Goal: Transaction & Acquisition: Purchase product/service

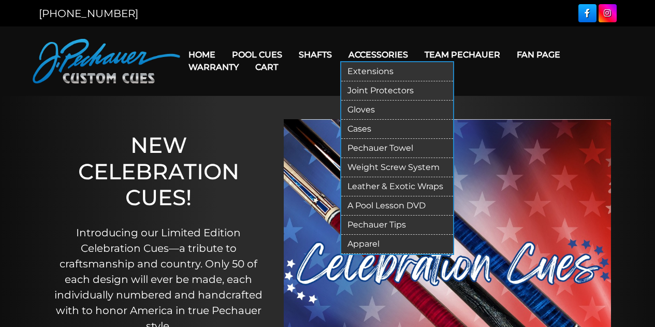
click at [367, 248] on link "Apparel" at bounding box center [397, 244] width 112 height 19
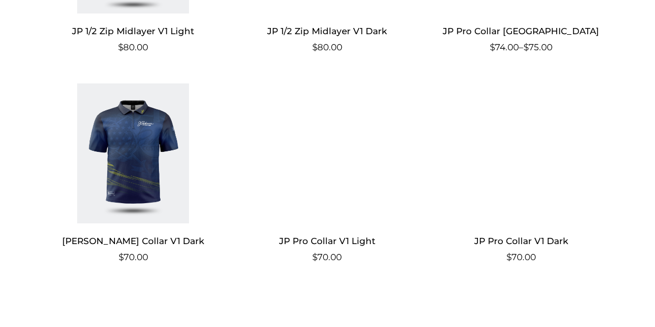
scroll to position [842, 0]
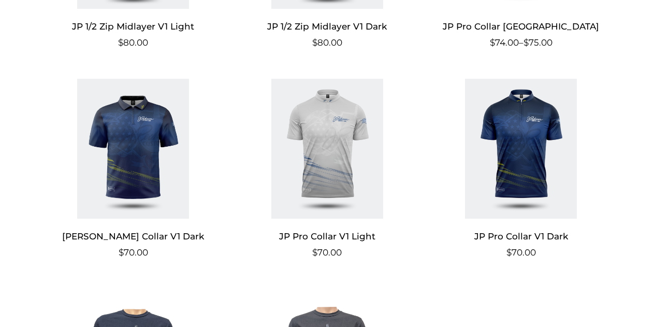
click at [331, 169] on img at bounding box center [327, 149] width 172 height 140
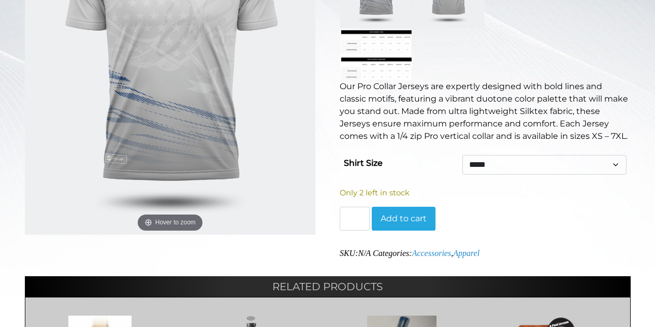
scroll to position [294, 0]
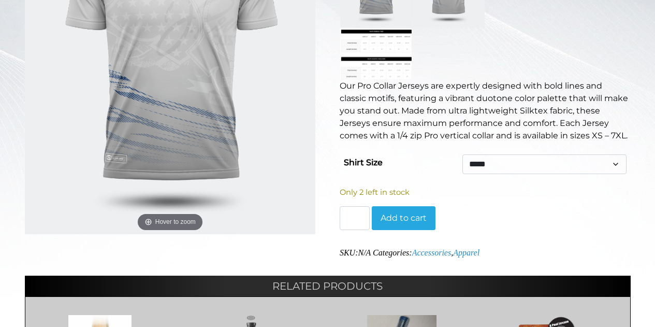
click at [494, 161] on select "** ***** ****** ***** ** *** ***" at bounding box center [544, 164] width 164 height 20
click at [462, 154] on select "** ***** ****** ***** ** *** ***" at bounding box center [544, 164] width 164 height 20
select select "*****"
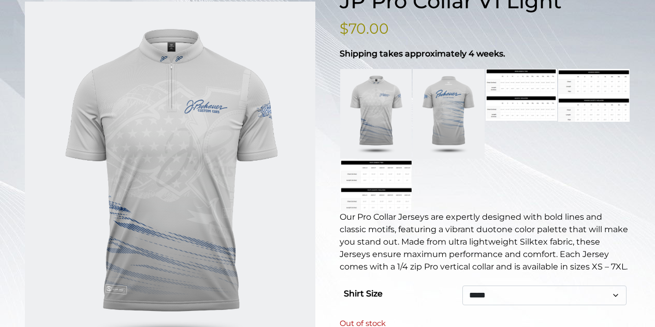
scroll to position [162, 0]
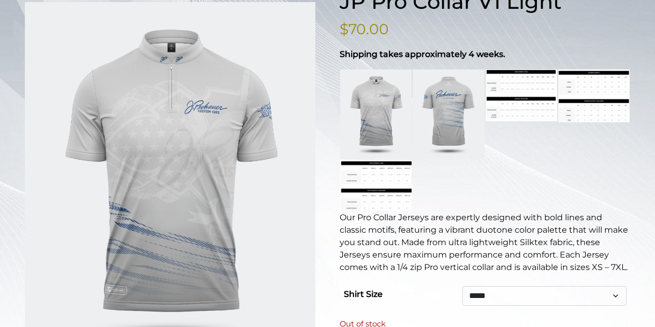
click at [450, 105] on link at bounding box center [448, 114] width 71 height 90
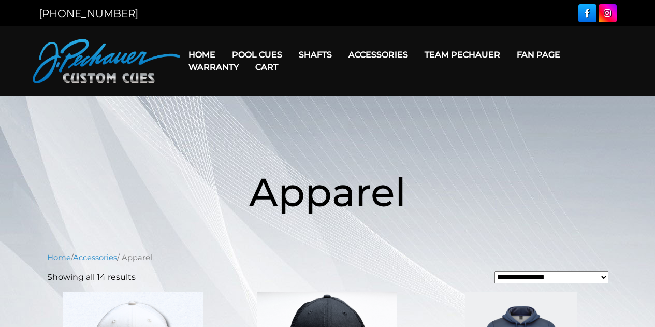
scroll to position [842, 0]
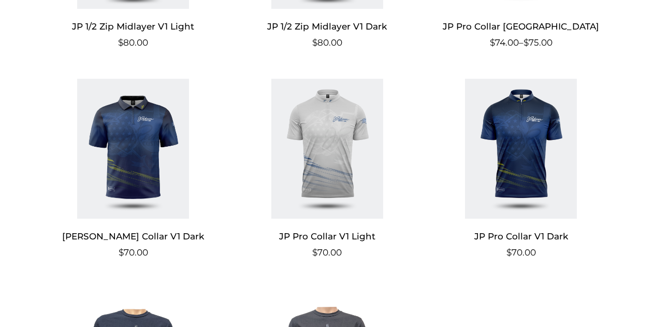
click at [144, 133] on img at bounding box center [133, 149] width 172 height 140
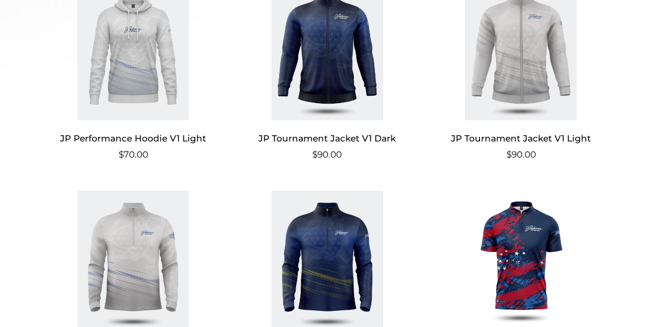
scroll to position [611, 0]
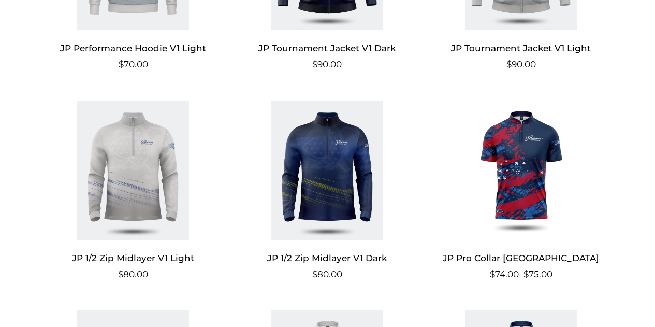
click at [338, 184] on img at bounding box center [327, 170] width 172 height 140
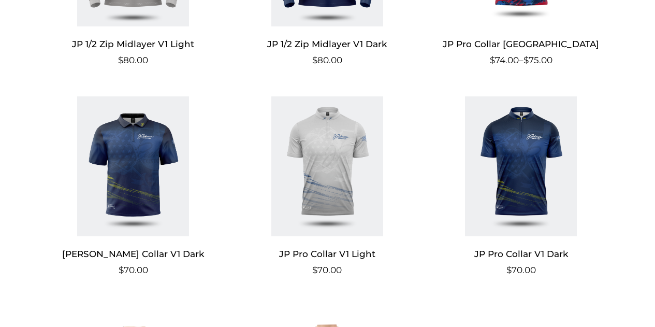
scroll to position [824, 0]
drag, startPoint x: 494, startPoint y: 256, endPoint x: 459, endPoint y: 252, distance: 35.4
click at [459, 252] on h2 "JP Pro Collar V1 Dark" at bounding box center [521, 254] width 172 height 19
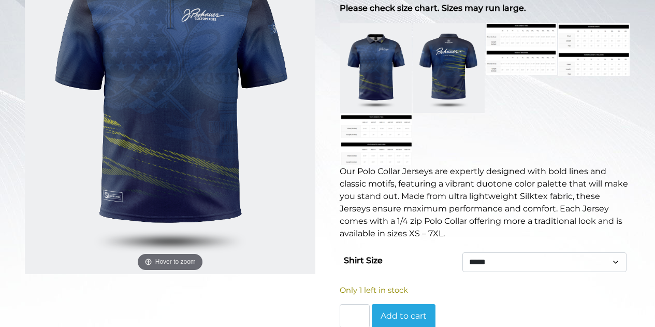
scroll to position [256, 0]
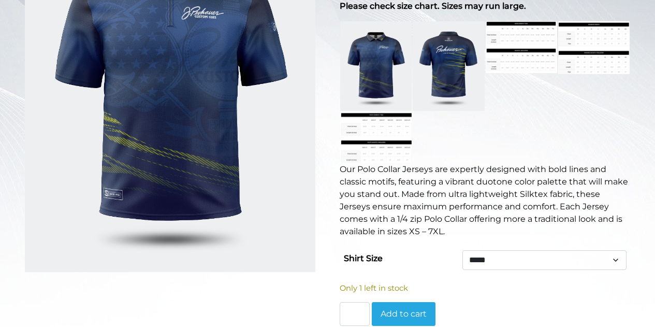
click at [499, 72] on div at bounding box center [521, 66] width 71 height 90
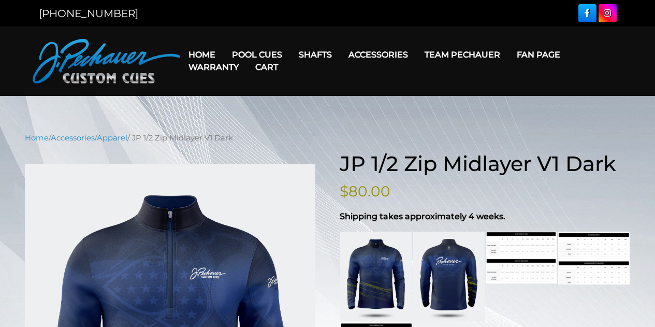
click at [445, 260] on link at bounding box center [448, 276] width 71 height 90
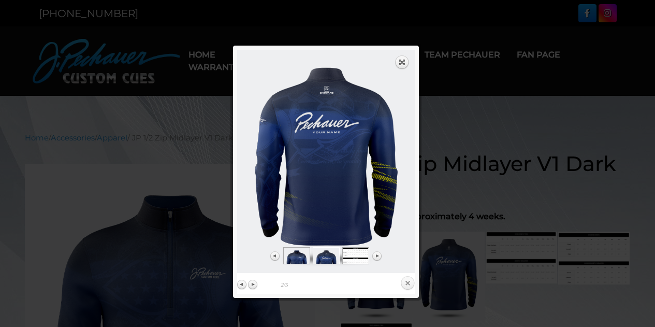
click at [409, 284] on link "Close" at bounding box center [408, 283] width 16 height 16
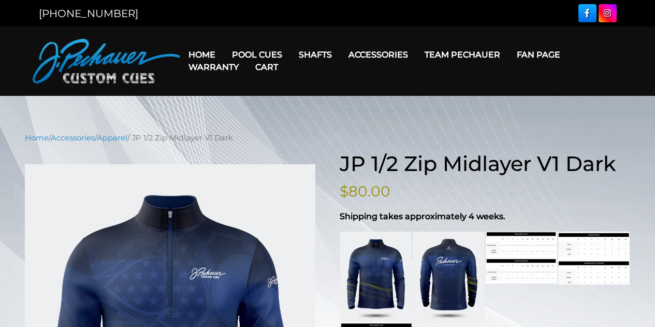
click at [514, 244] on link at bounding box center [521, 257] width 71 height 52
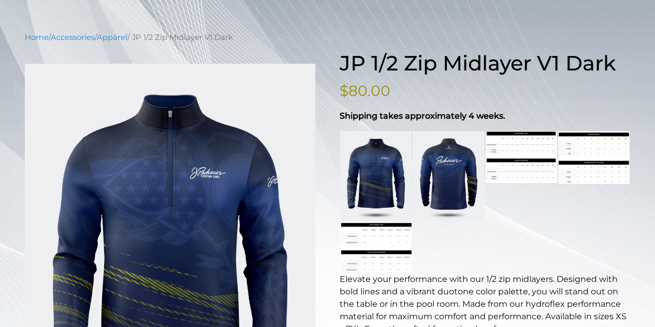
scroll to position [150, 0]
